Goal: Information Seeking & Learning: Stay updated

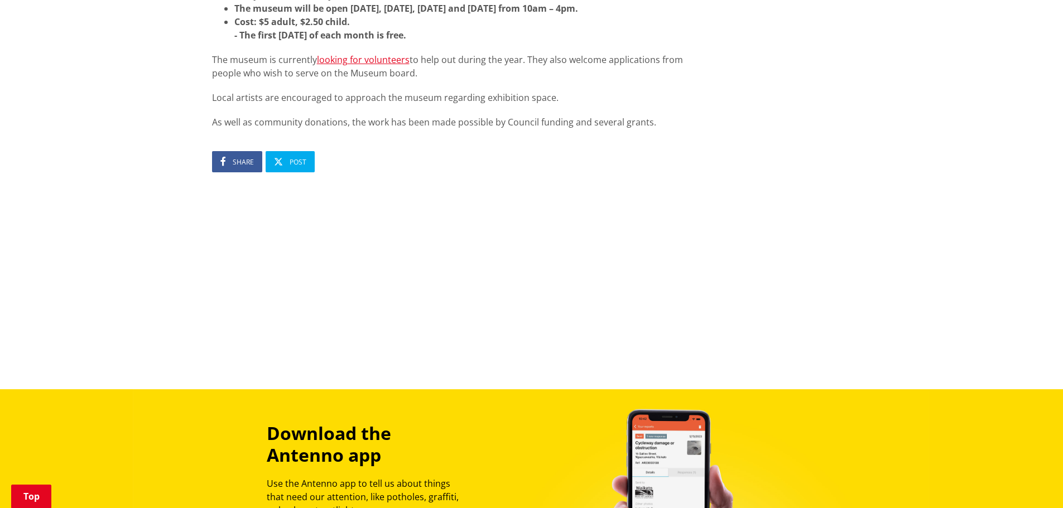
scroll to position [1060, 0]
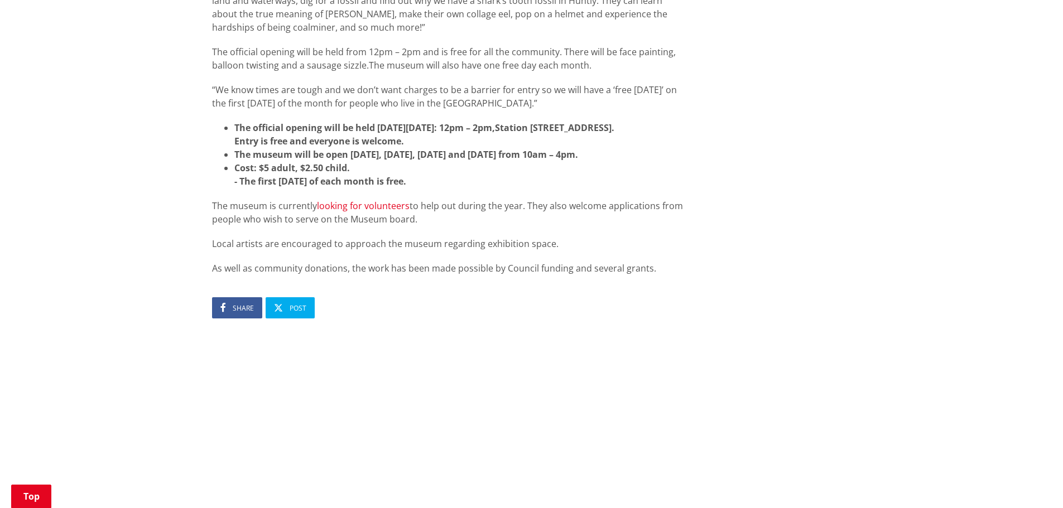
click at [371, 212] on link "looking for volunteers" at bounding box center [363, 206] width 93 height 12
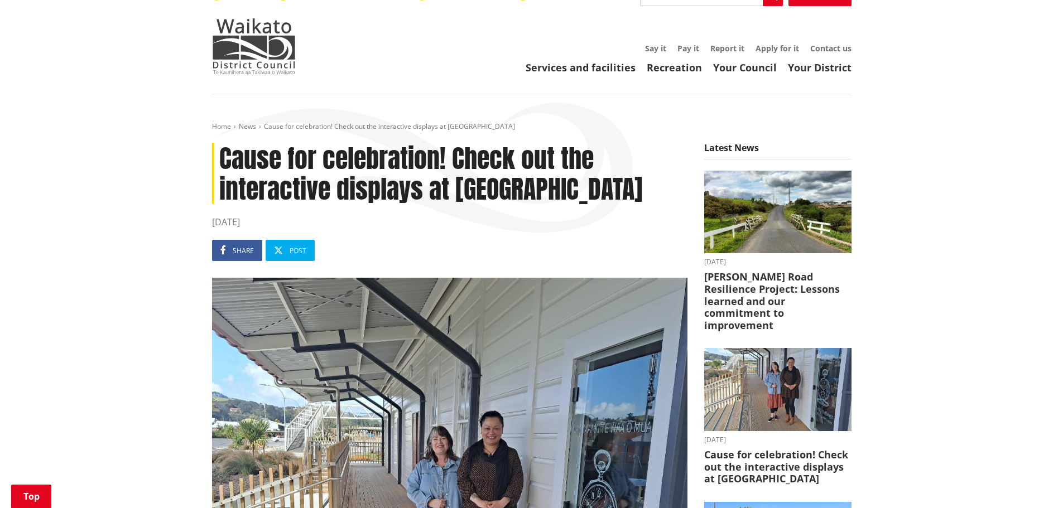
scroll to position [0, 0]
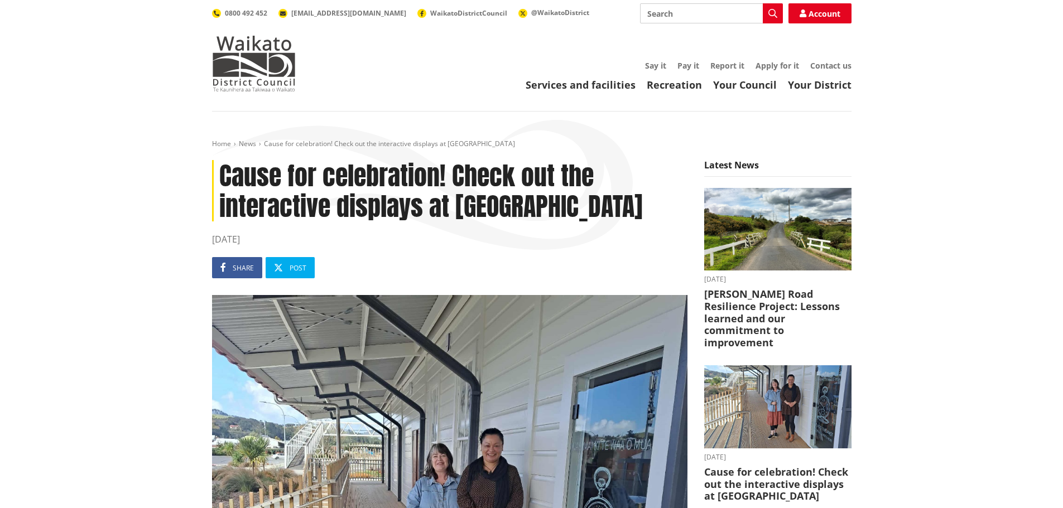
click at [731, 167] on h5 "Latest News" at bounding box center [777, 168] width 147 height 17
click at [252, 145] on link "News" at bounding box center [247, 143] width 17 height 9
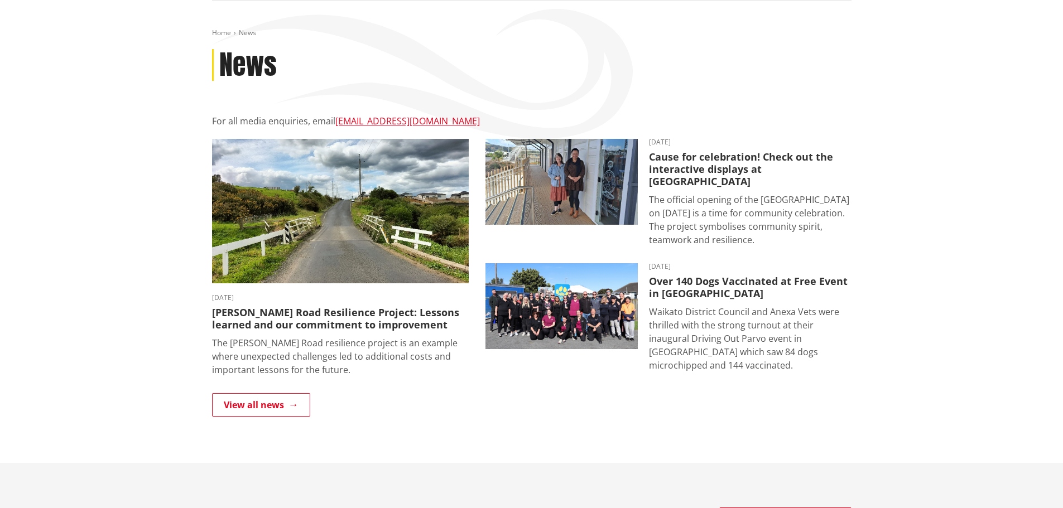
scroll to position [112, 0]
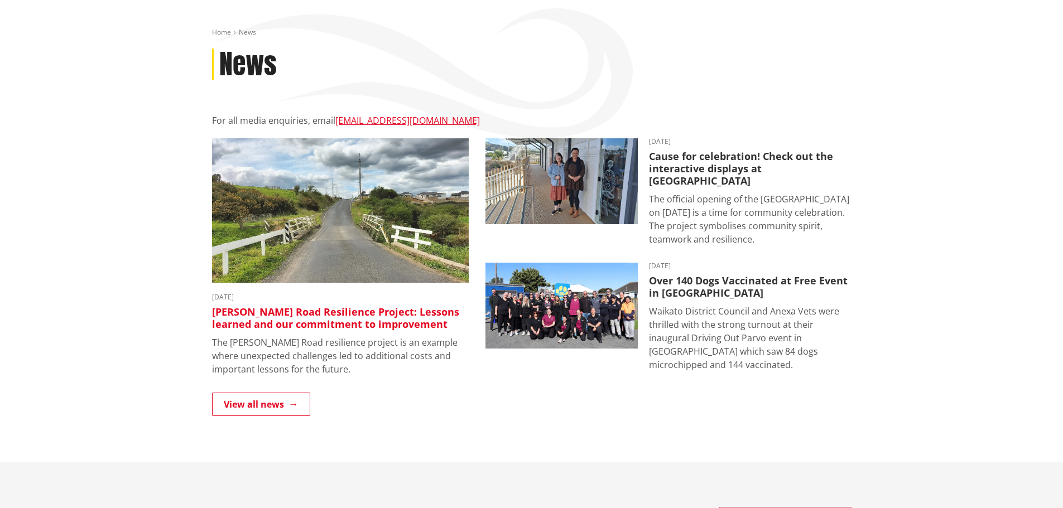
click at [286, 248] on img at bounding box center [340, 210] width 257 height 144
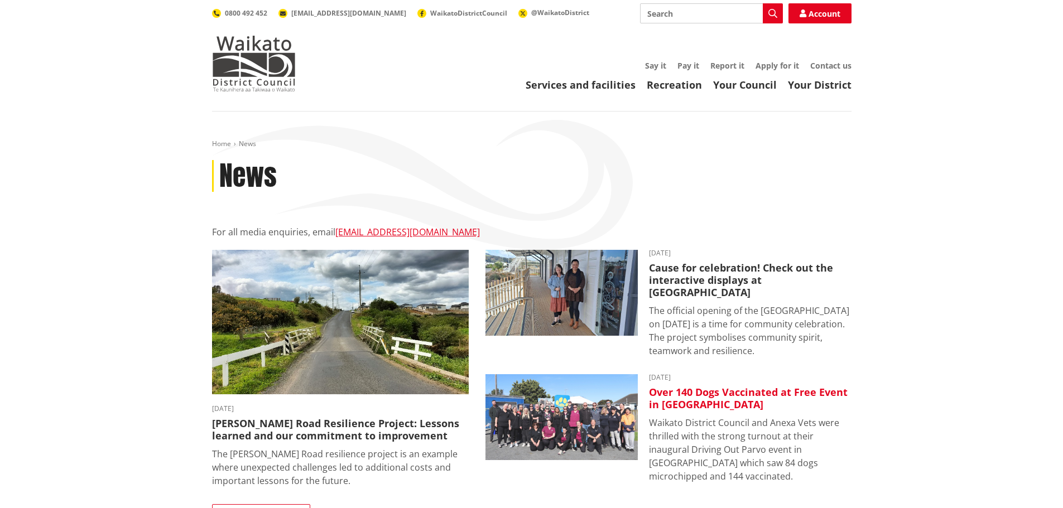
scroll to position [112, 0]
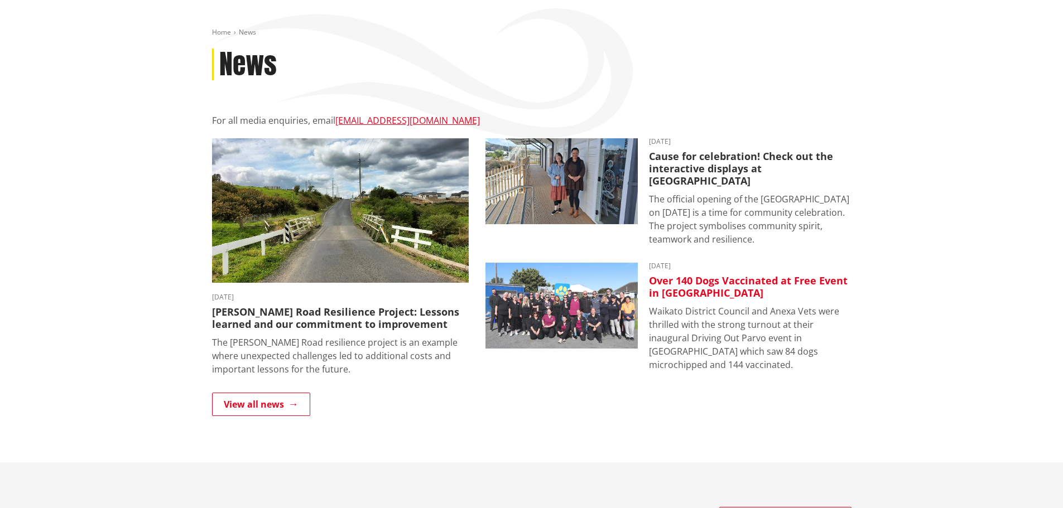
click at [706, 275] on h3 "Over 140 Dogs Vaccinated at Free Event in [GEOGRAPHIC_DATA]" at bounding box center [750, 287] width 202 height 24
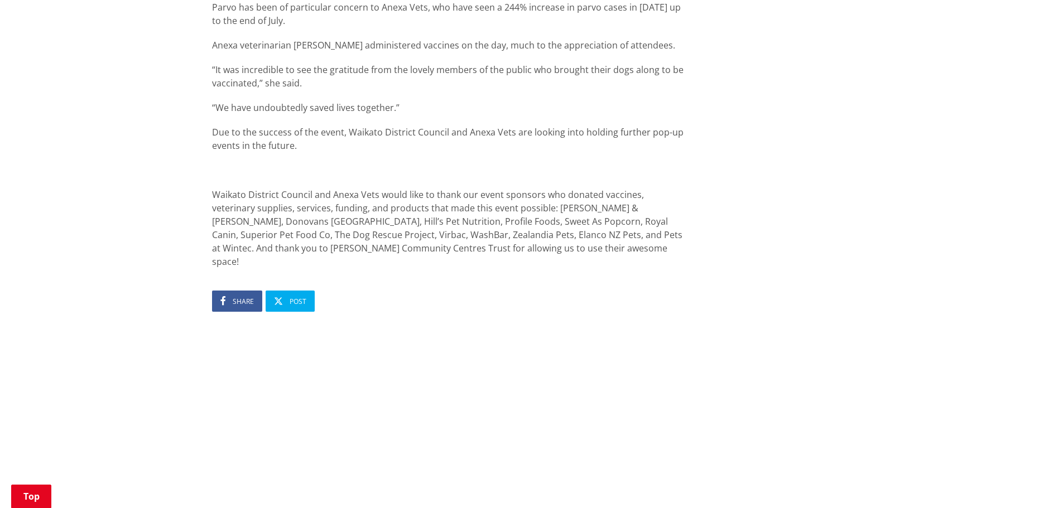
scroll to position [892, 0]
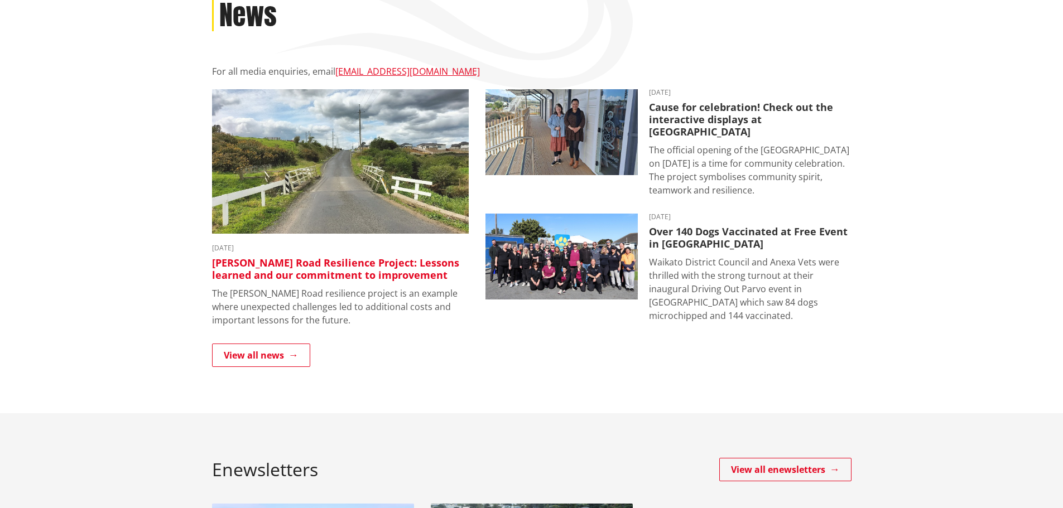
scroll to position [223, 0]
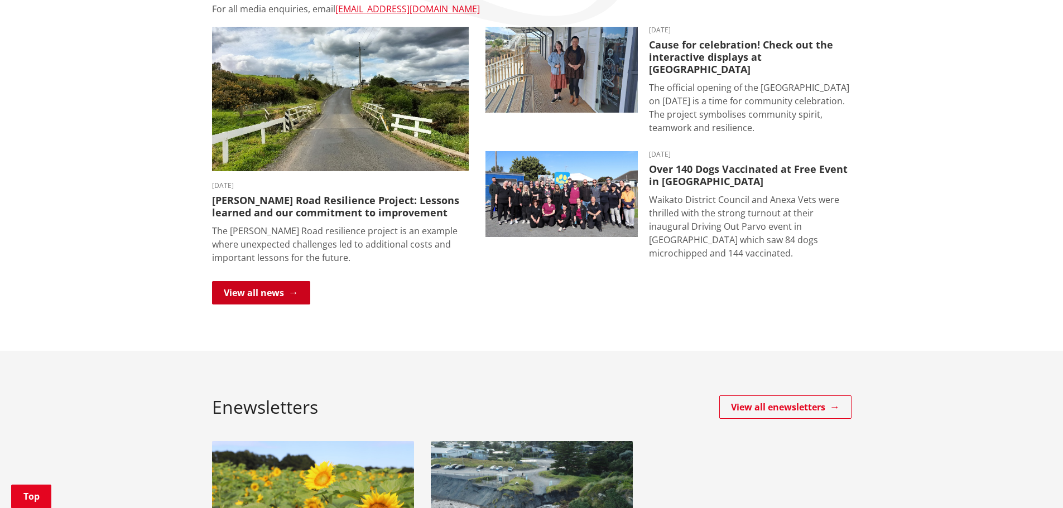
click at [275, 292] on link "View all news" at bounding box center [261, 292] width 98 height 23
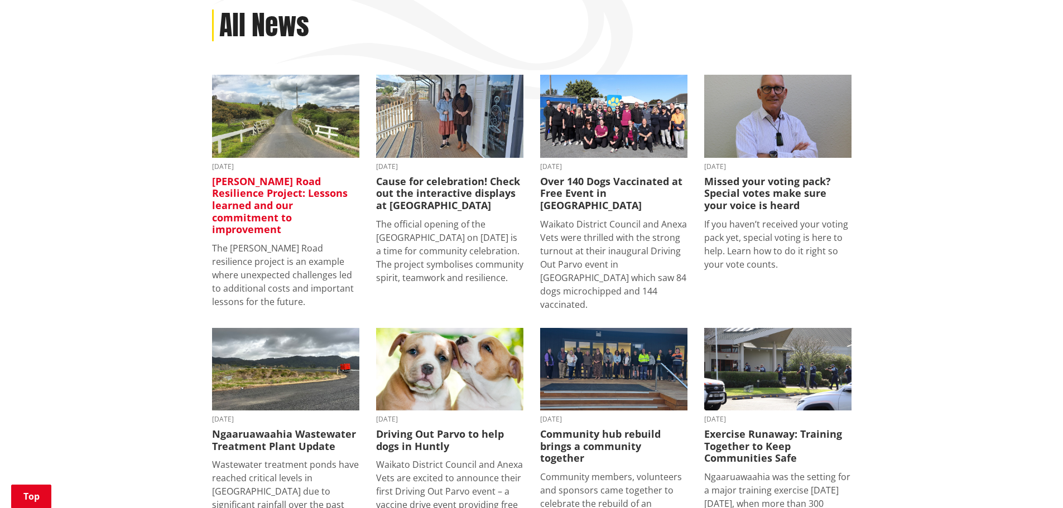
scroll to position [223, 0]
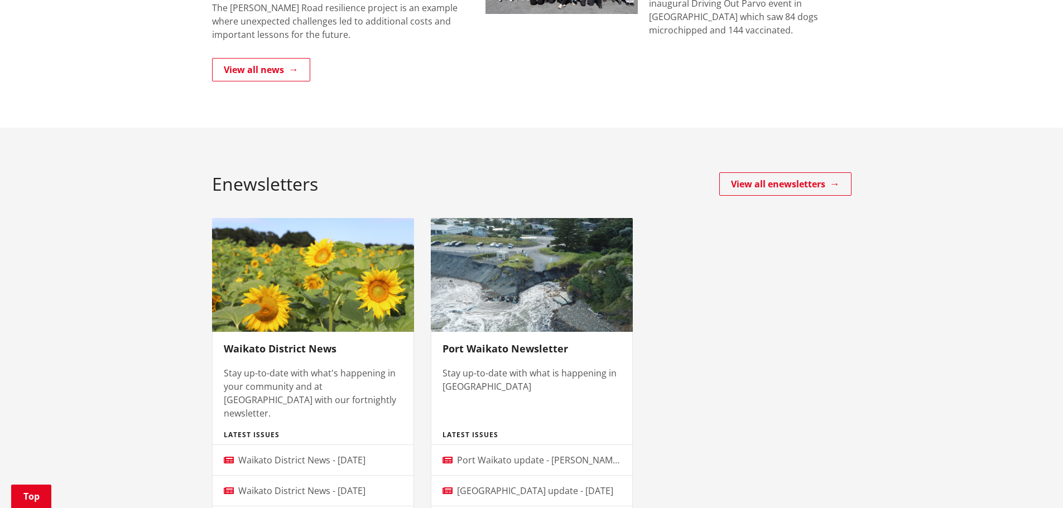
scroll to position [502, 0]
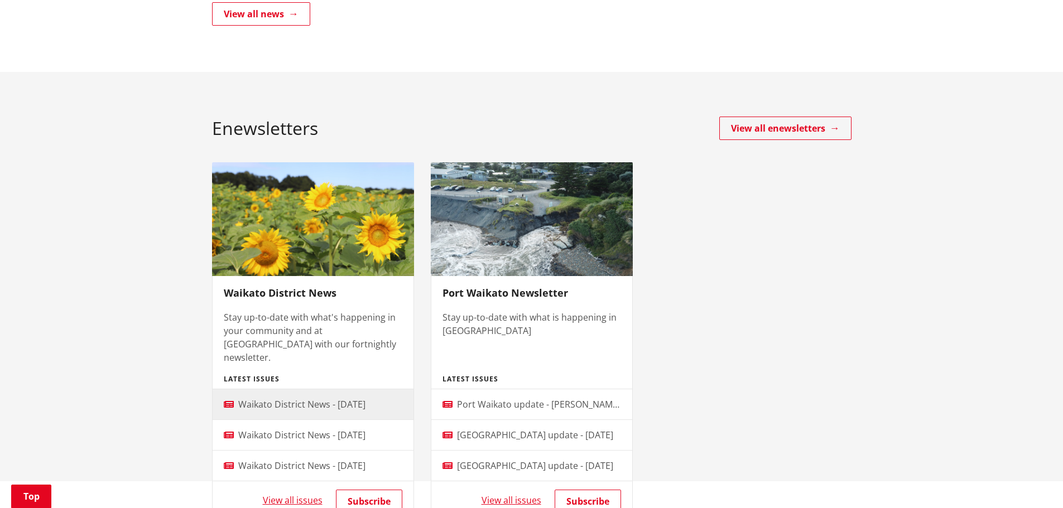
click at [356, 398] on span "Waikato District News - [DATE]" at bounding box center [301, 404] width 127 height 12
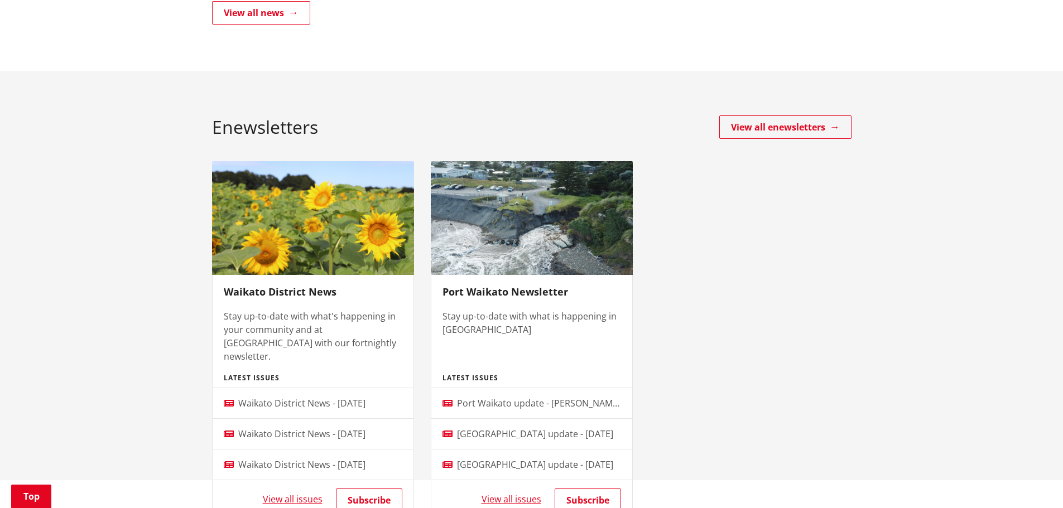
scroll to position [502, 0]
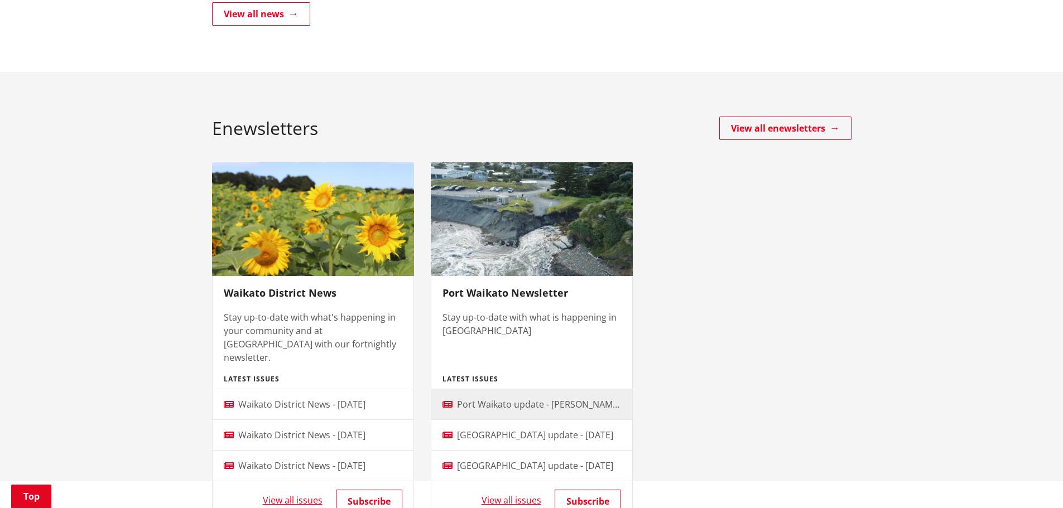
click at [577, 398] on span "Port Waikato update - [PERSON_NAME][GEOGRAPHIC_DATA] upgrade" at bounding box center [602, 404] width 290 height 12
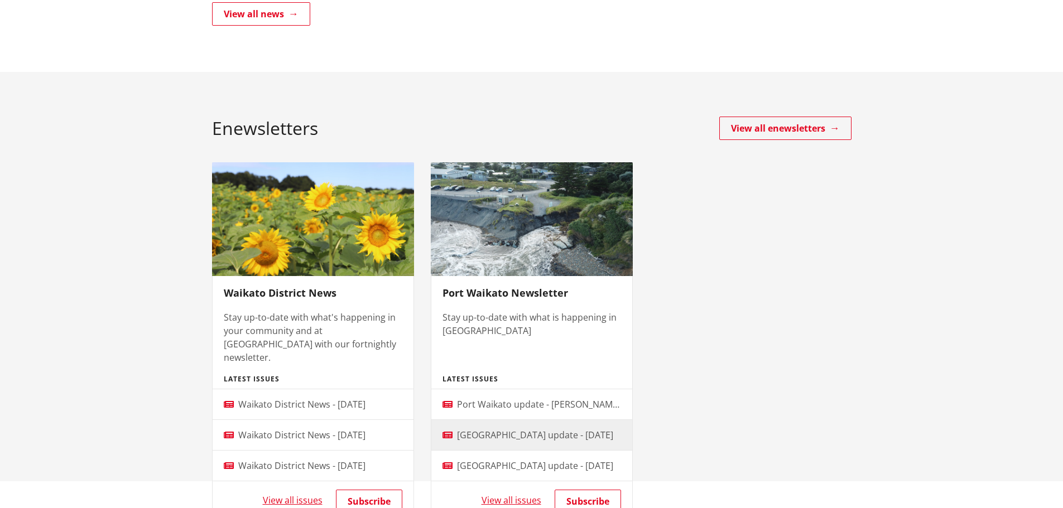
scroll to position [502, 0]
click at [571, 429] on span "[GEOGRAPHIC_DATA] update - [DATE]" at bounding box center [535, 435] width 156 height 12
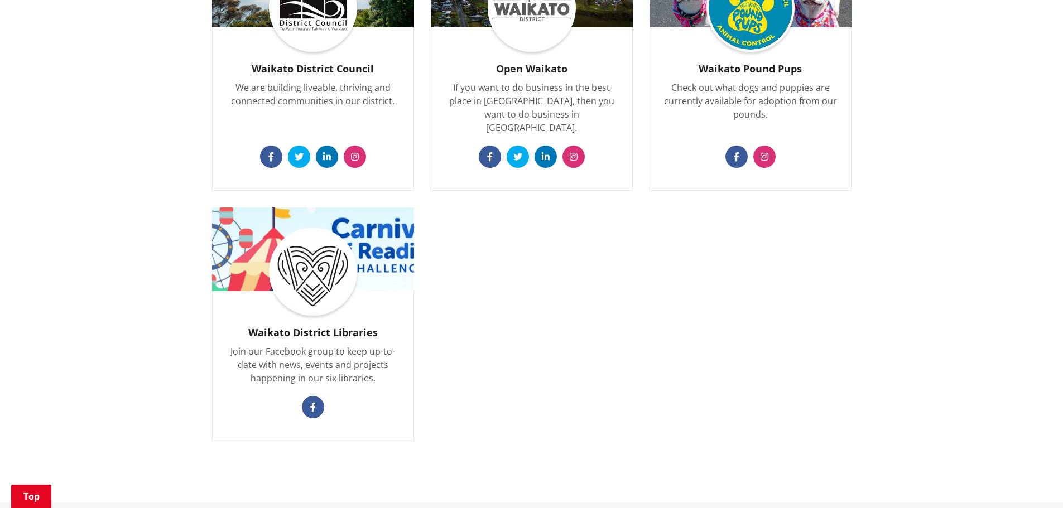
scroll to position [1171, 0]
